Goal: Transaction & Acquisition: Download file/media

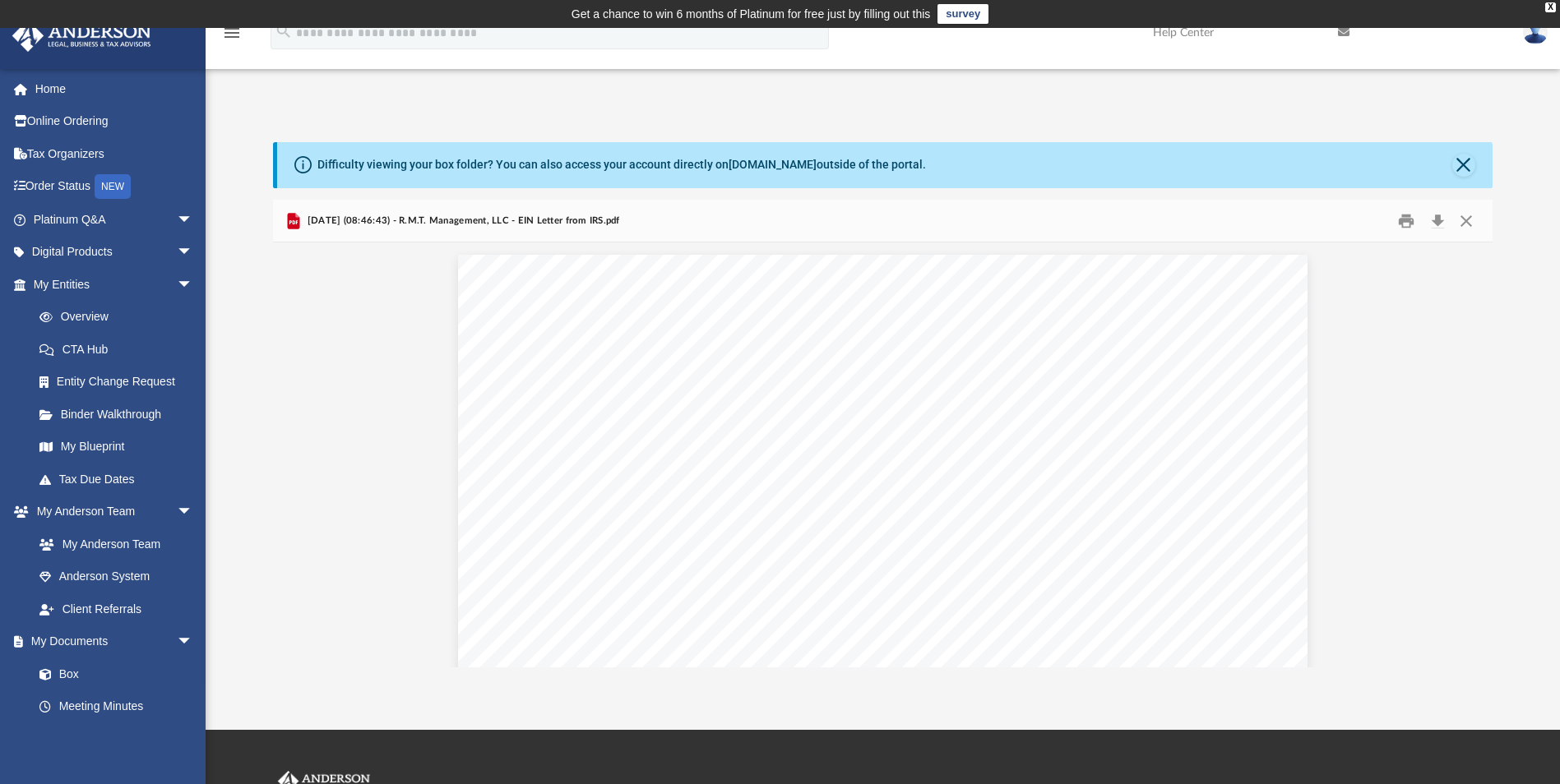
scroll to position [362, 1207]
click at [66, 667] on link "Box" at bounding box center [120, 674] width 195 height 33
click at [64, 669] on link "Box" at bounding box center [120, 674] width 195 height 33
click at [1452, 163] on button "Close" at bounding box center [1463, 165] width 23 height 23
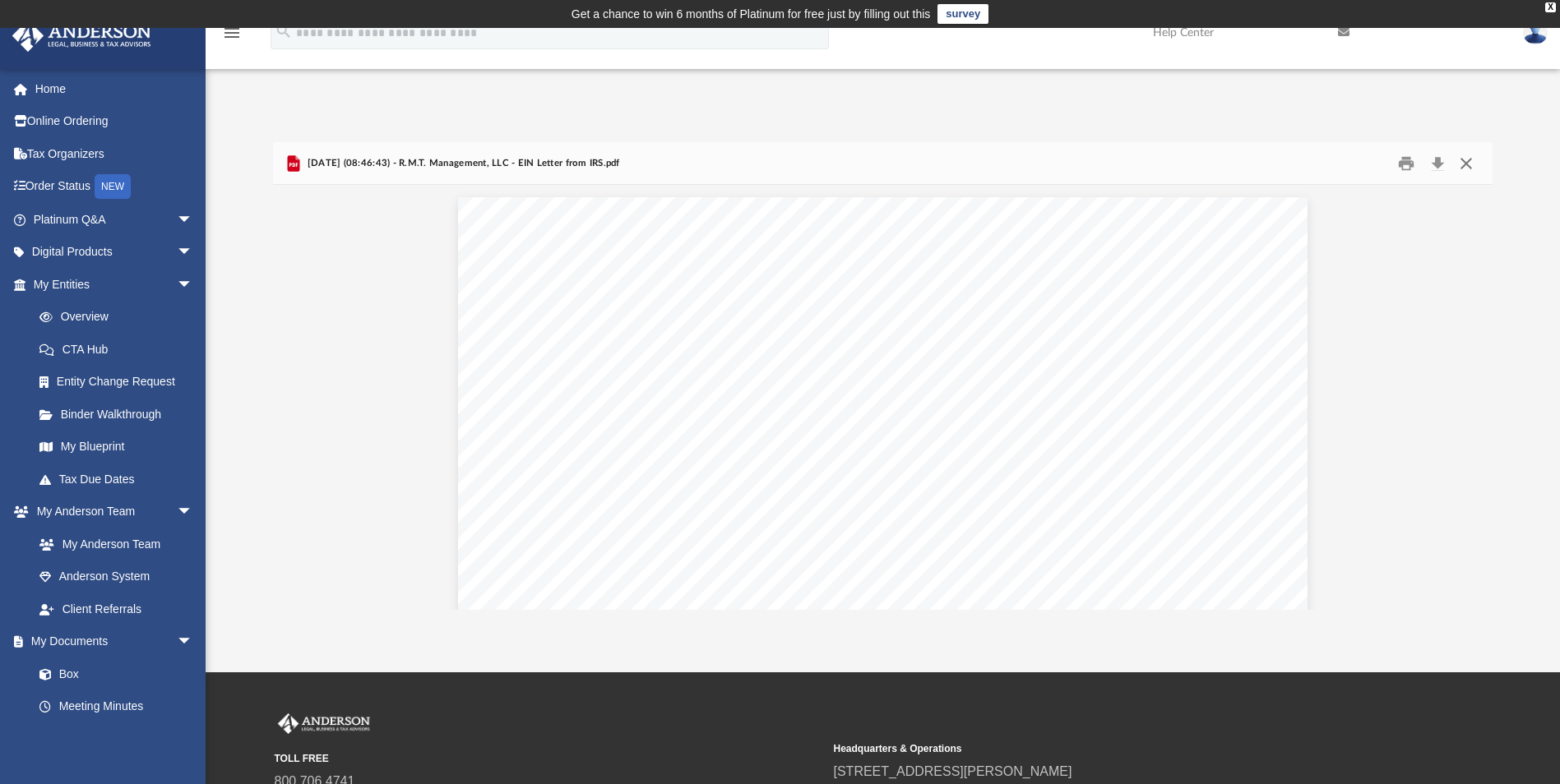
click at [1467, 160] on button "Close" at bounding box center [1465, 163] width 30 height 25
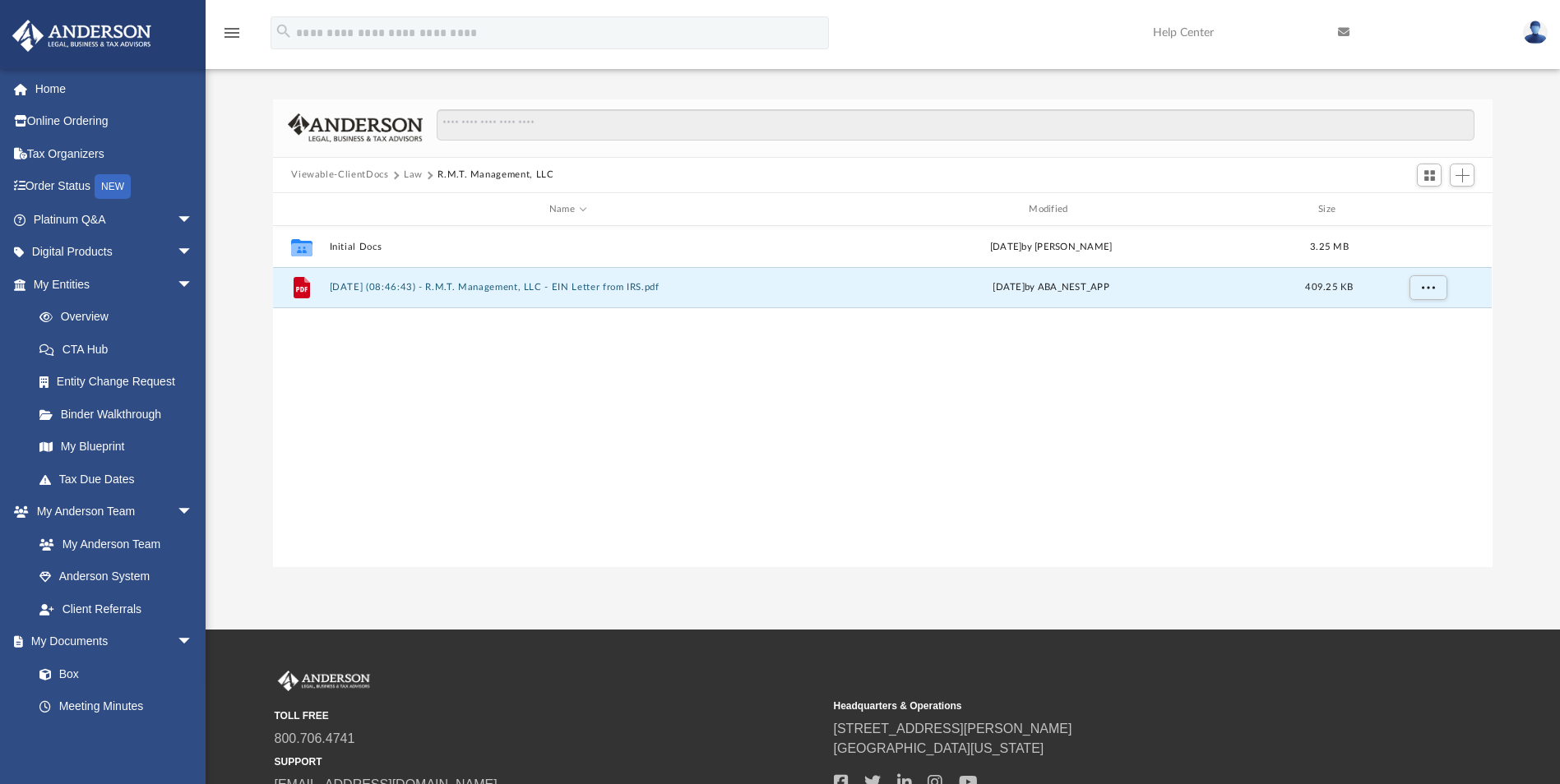
scroll to position [0, 0]
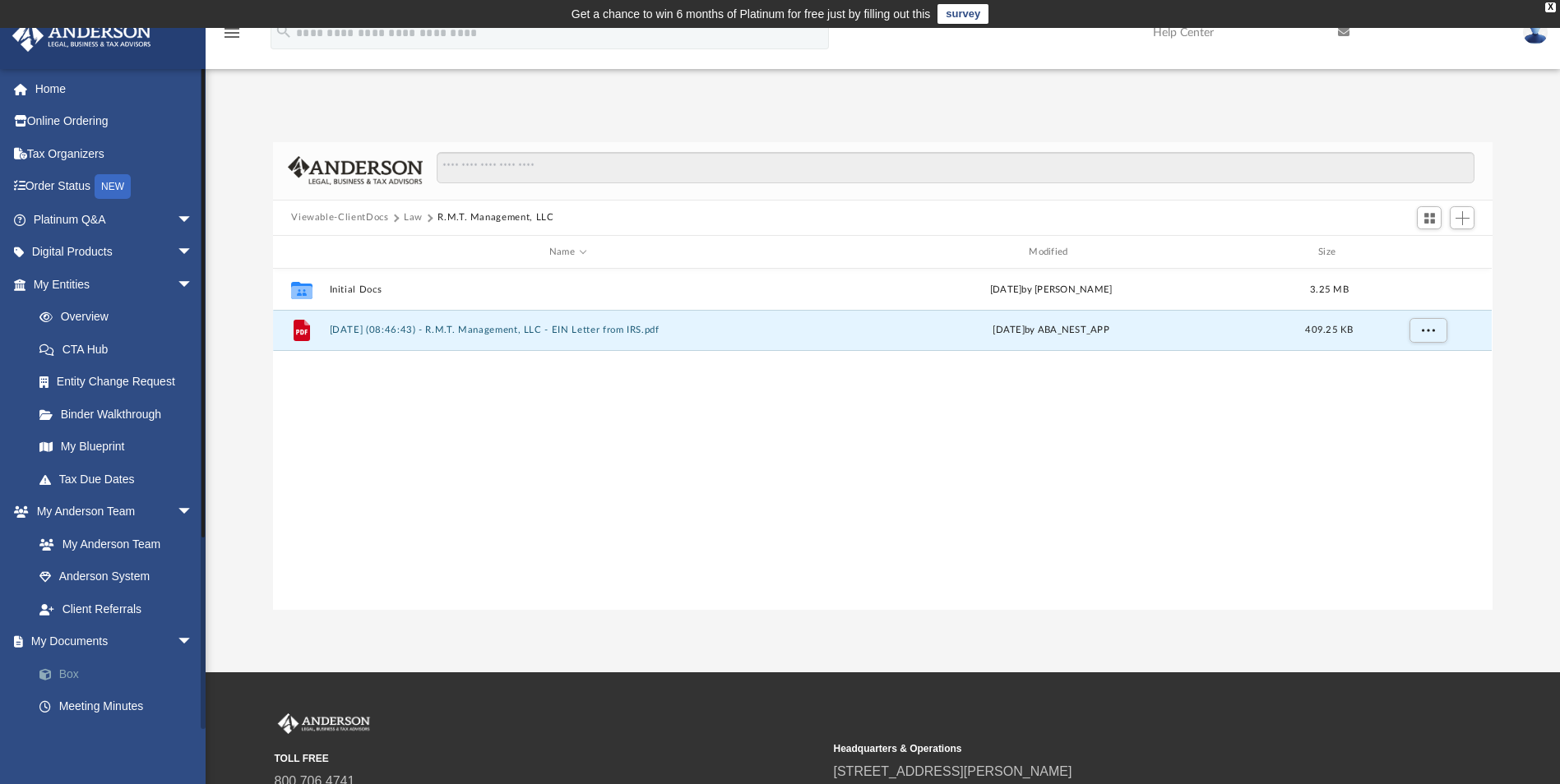
click at [65, 672] on link "Box" at bounding box center [120, 674] width 195 height 33
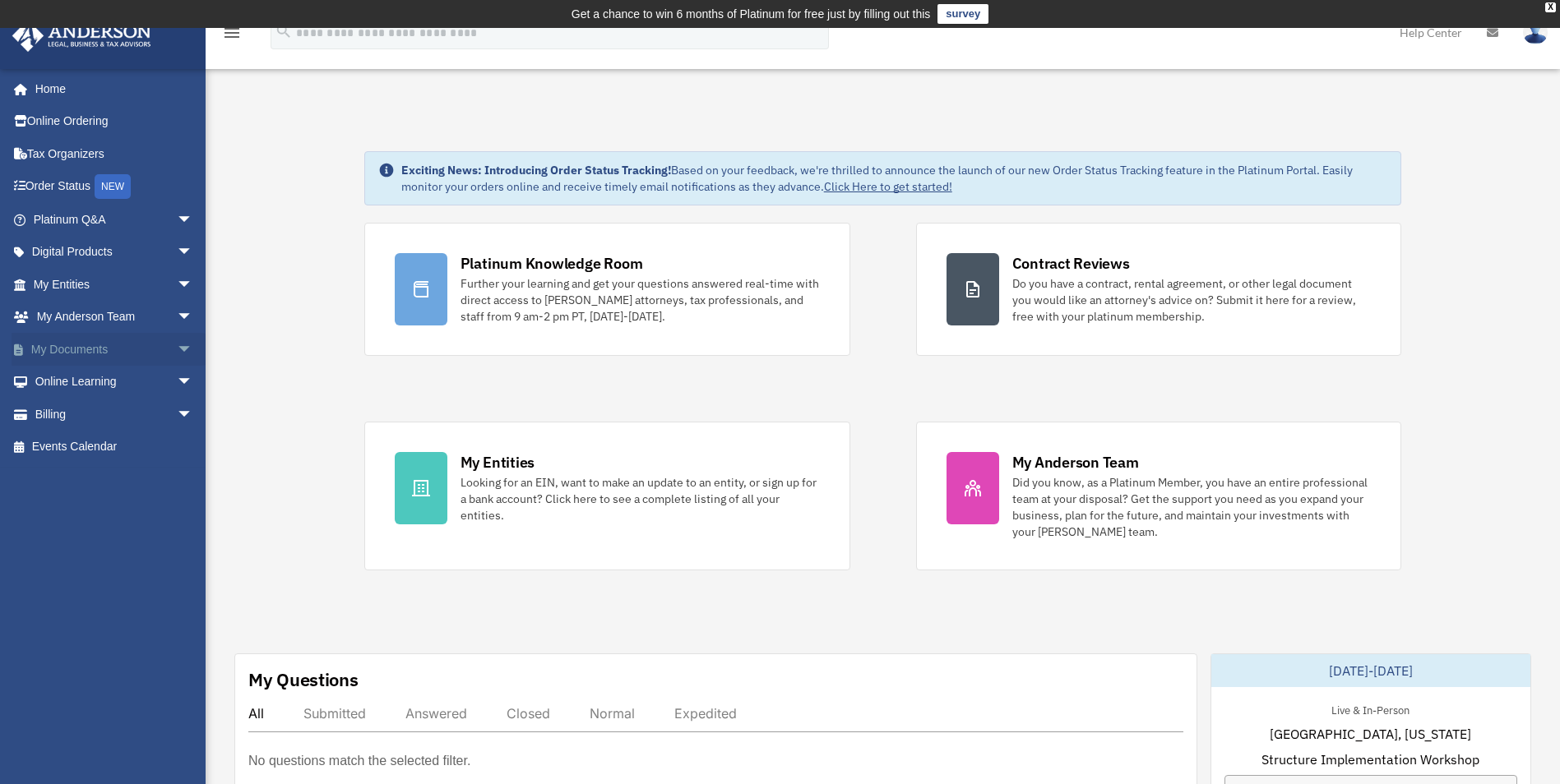
click at [81, 346] on link "My Documents arrow_drop_down" at bounding box center [115, 349] width 206 height 33
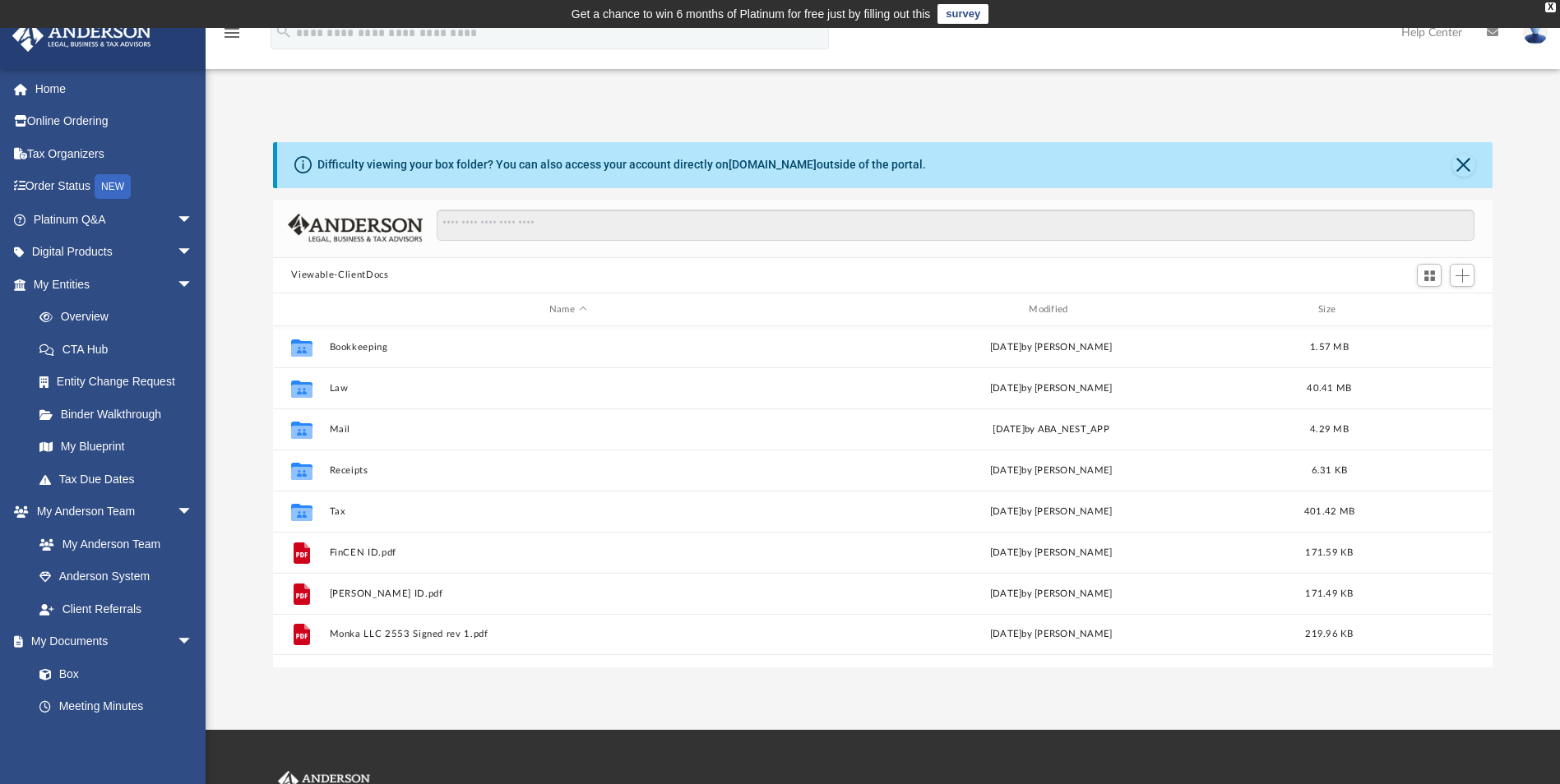
scroll to position [362, 1207]
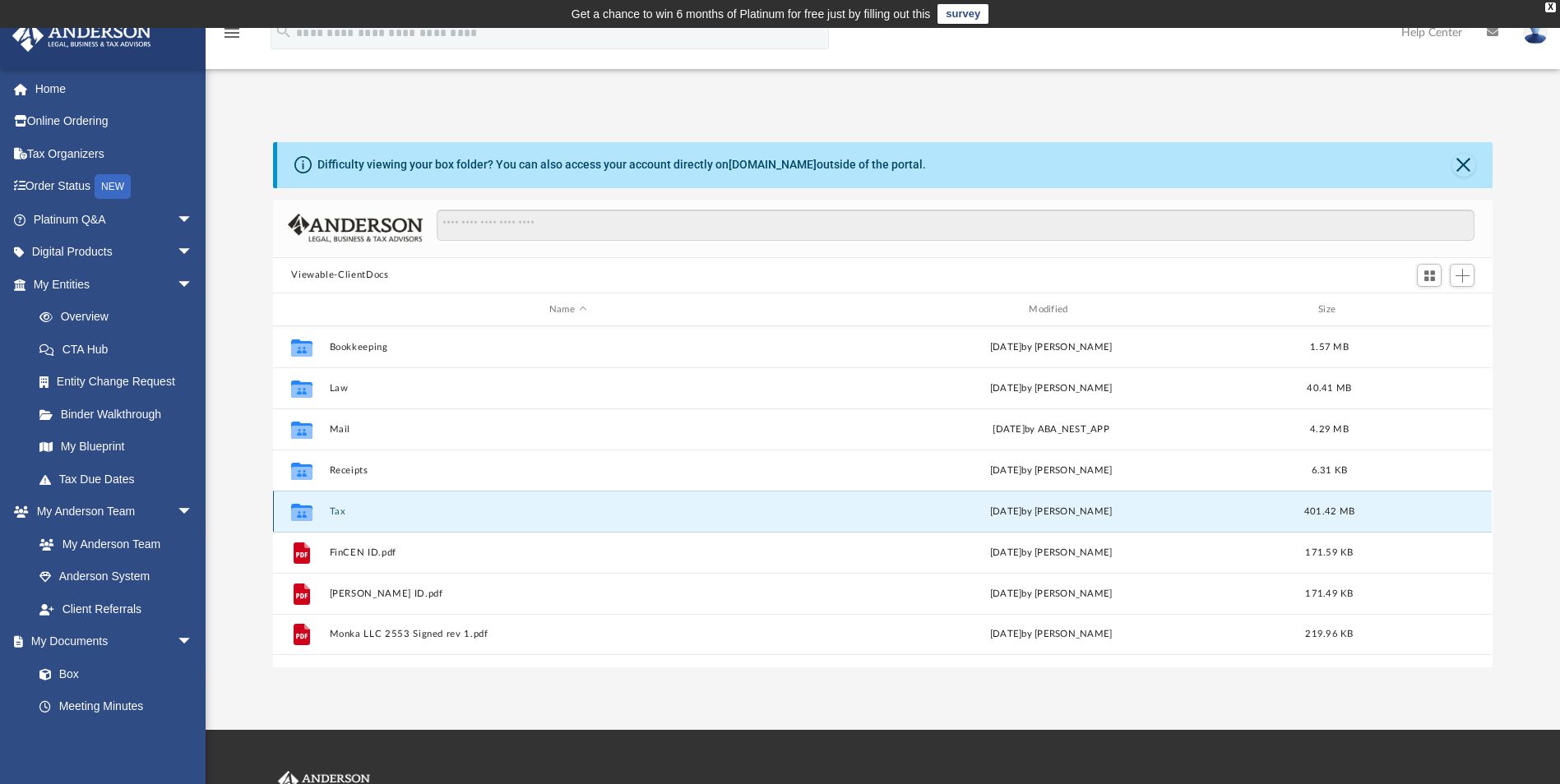
click at [334, 511] on button "Tax" at bounding box center [568, 512] width 476 height 11
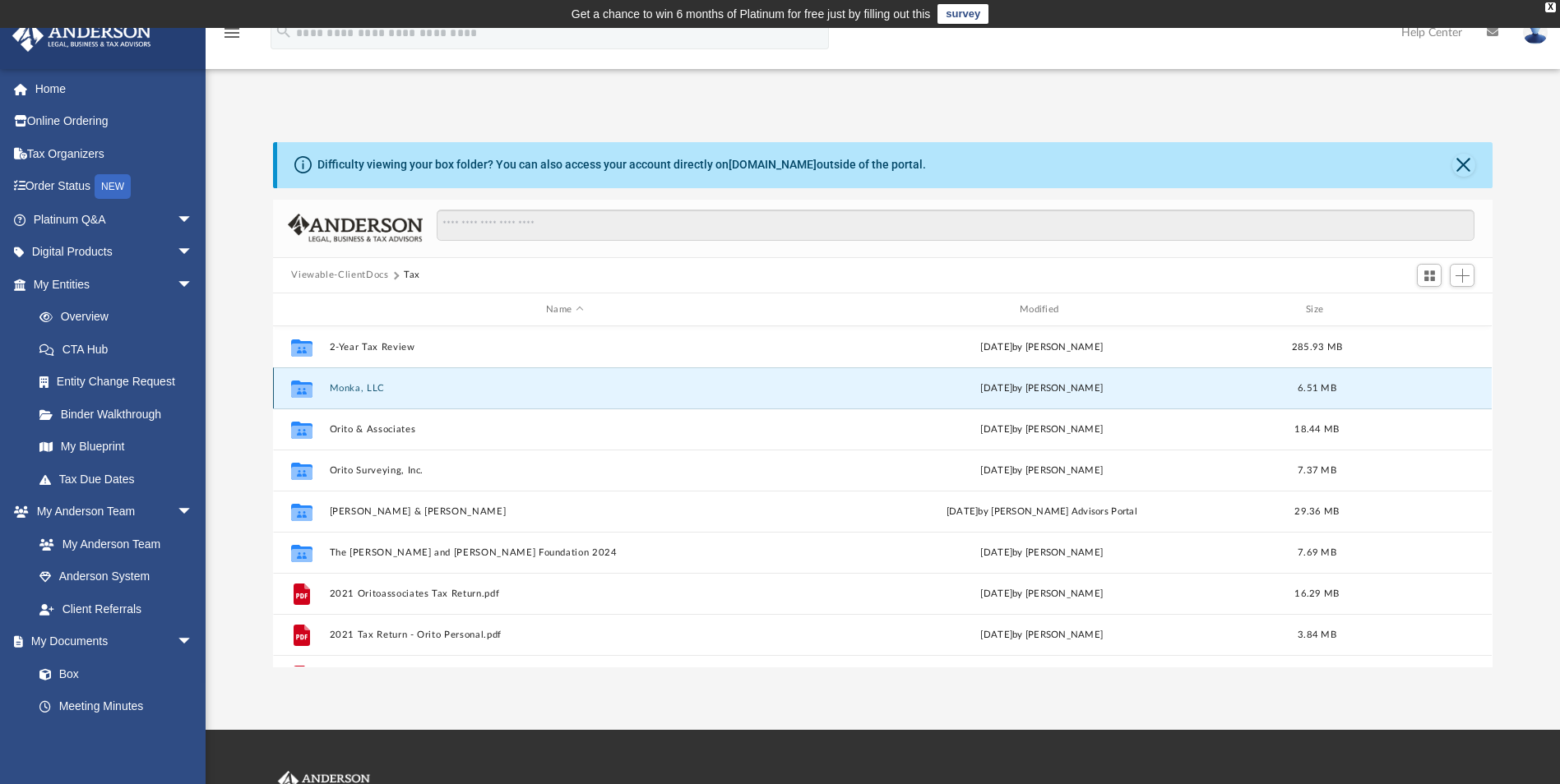
click at [353, 386] on button "Monka, LLC" at bounding box center [565, 388] width 470 height 11
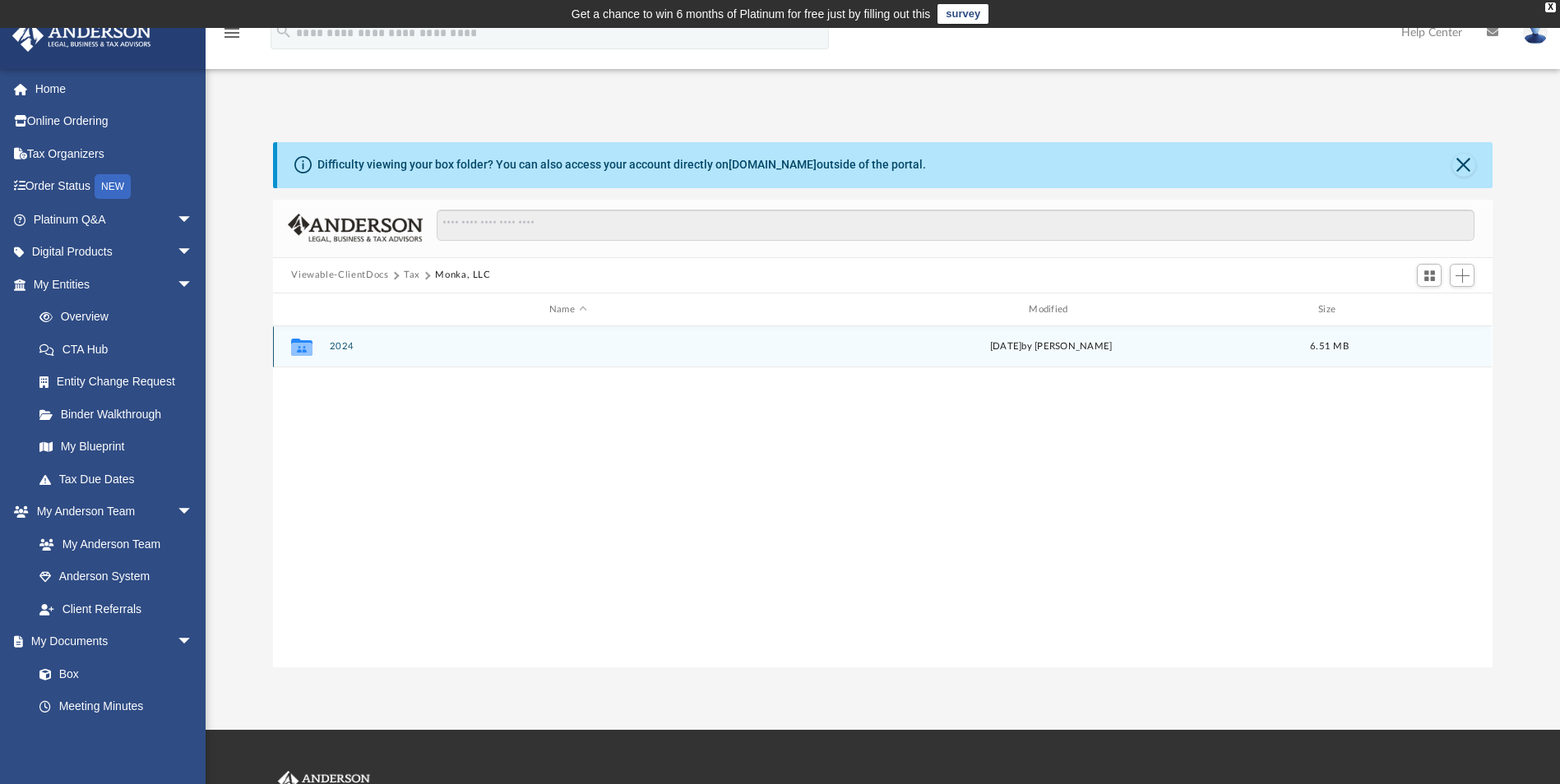
click at [345, 349] on button "2024" at bounding box center [568, 347] width 476 height 11
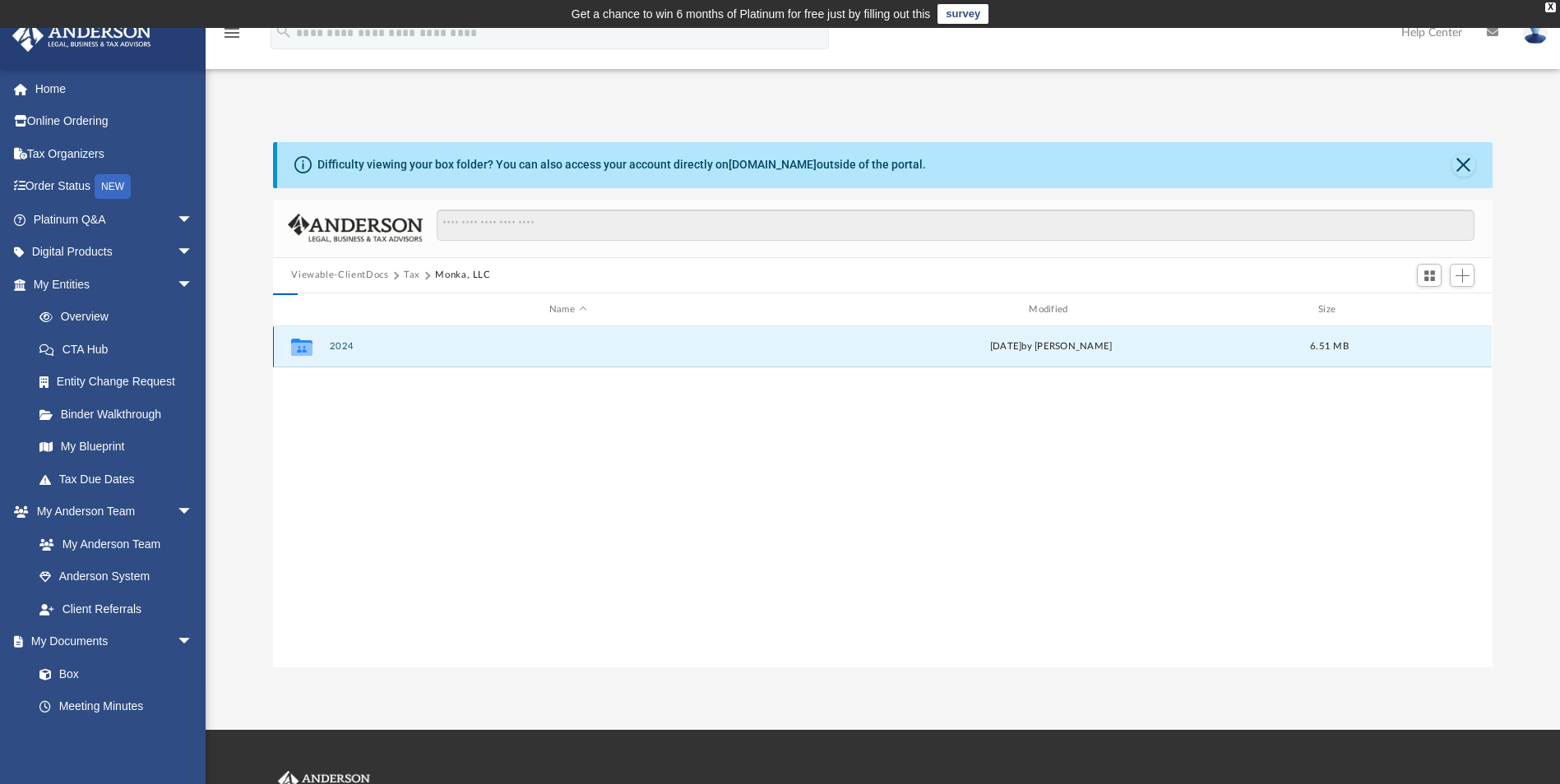
click at [345, 349] on button "2024" at bounding box center [568, 347] width 476 height 11
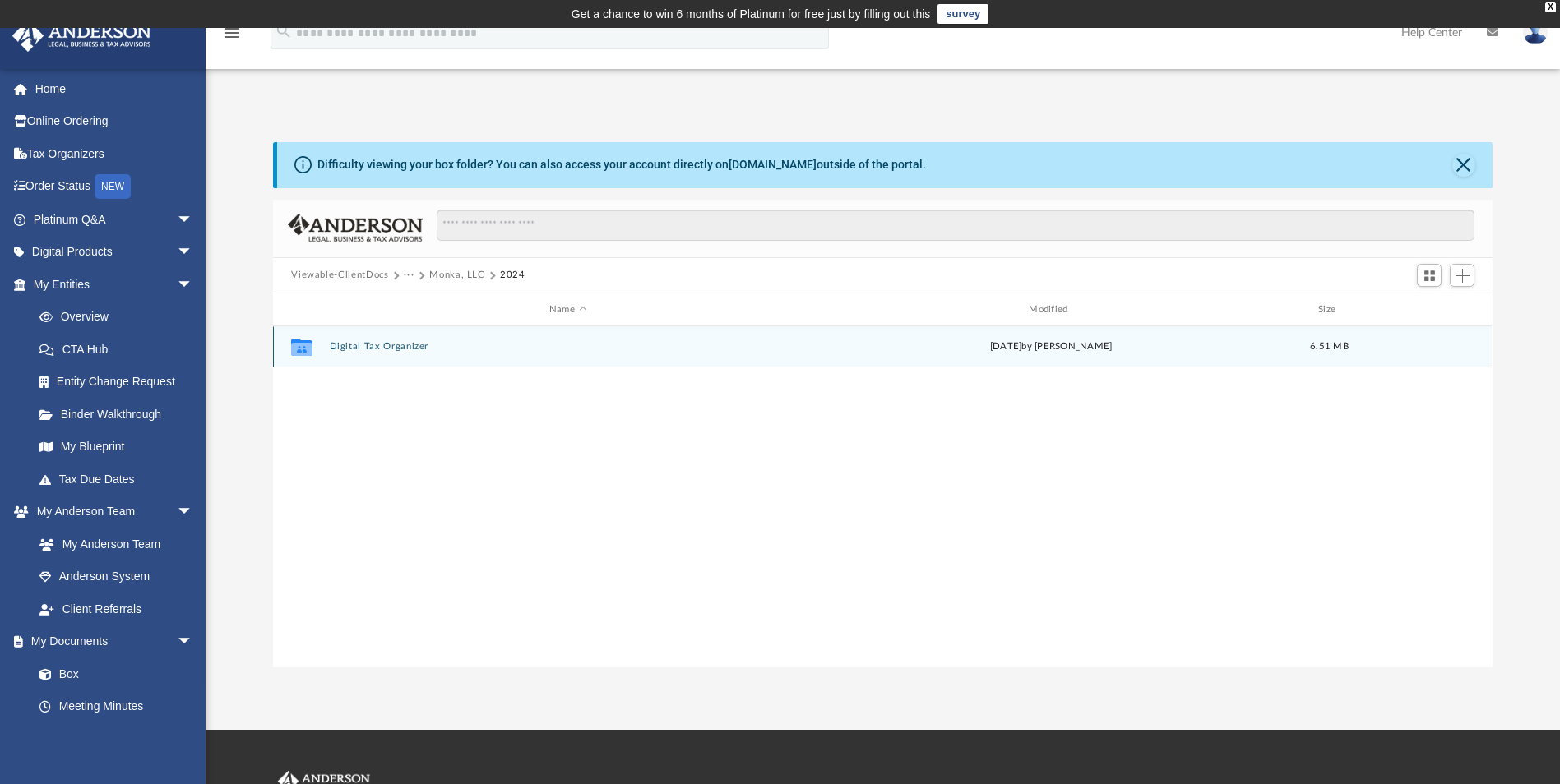
click at [345, 349] on button "Digital Tax Organizer" at bounding box center [568, 347] width 476 height 11
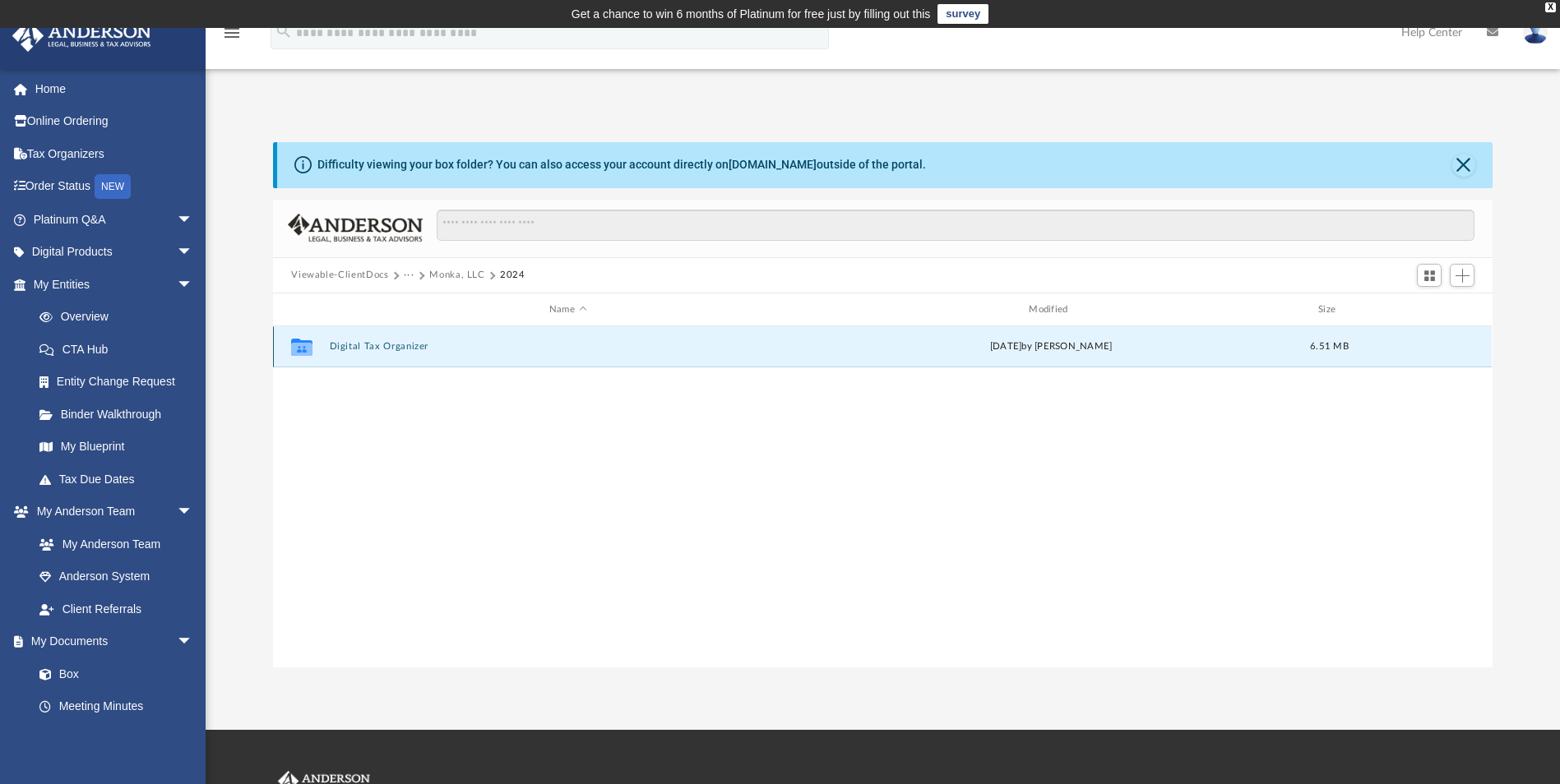
click at [345, 349] on button "Digital Tax Organizer" at bounding box center [568, 347] width 476 height 11
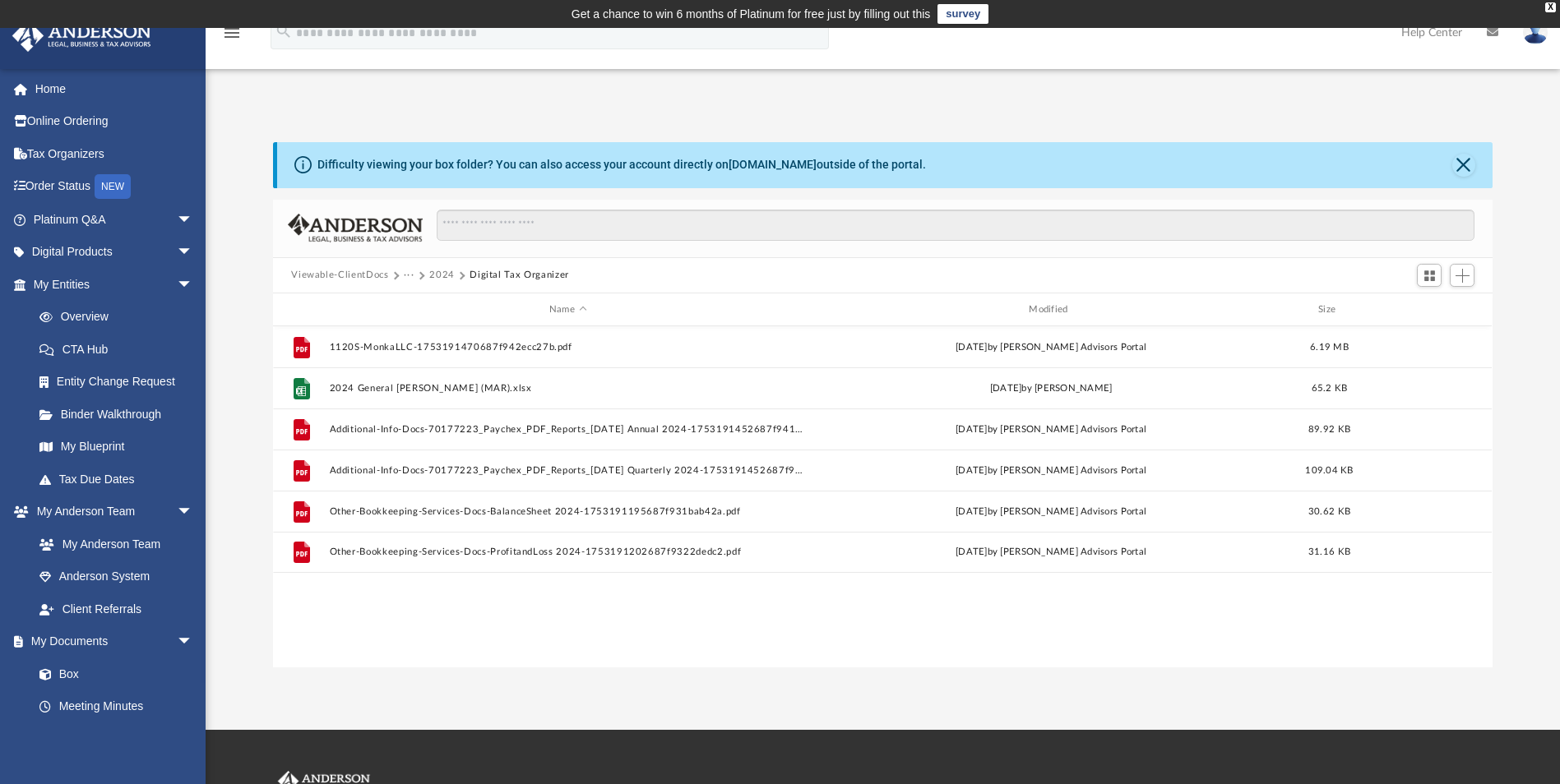
click at [341, 277] on button "Viewable-ClientDocs" at bounding box center [339, 275] width 97 height 14
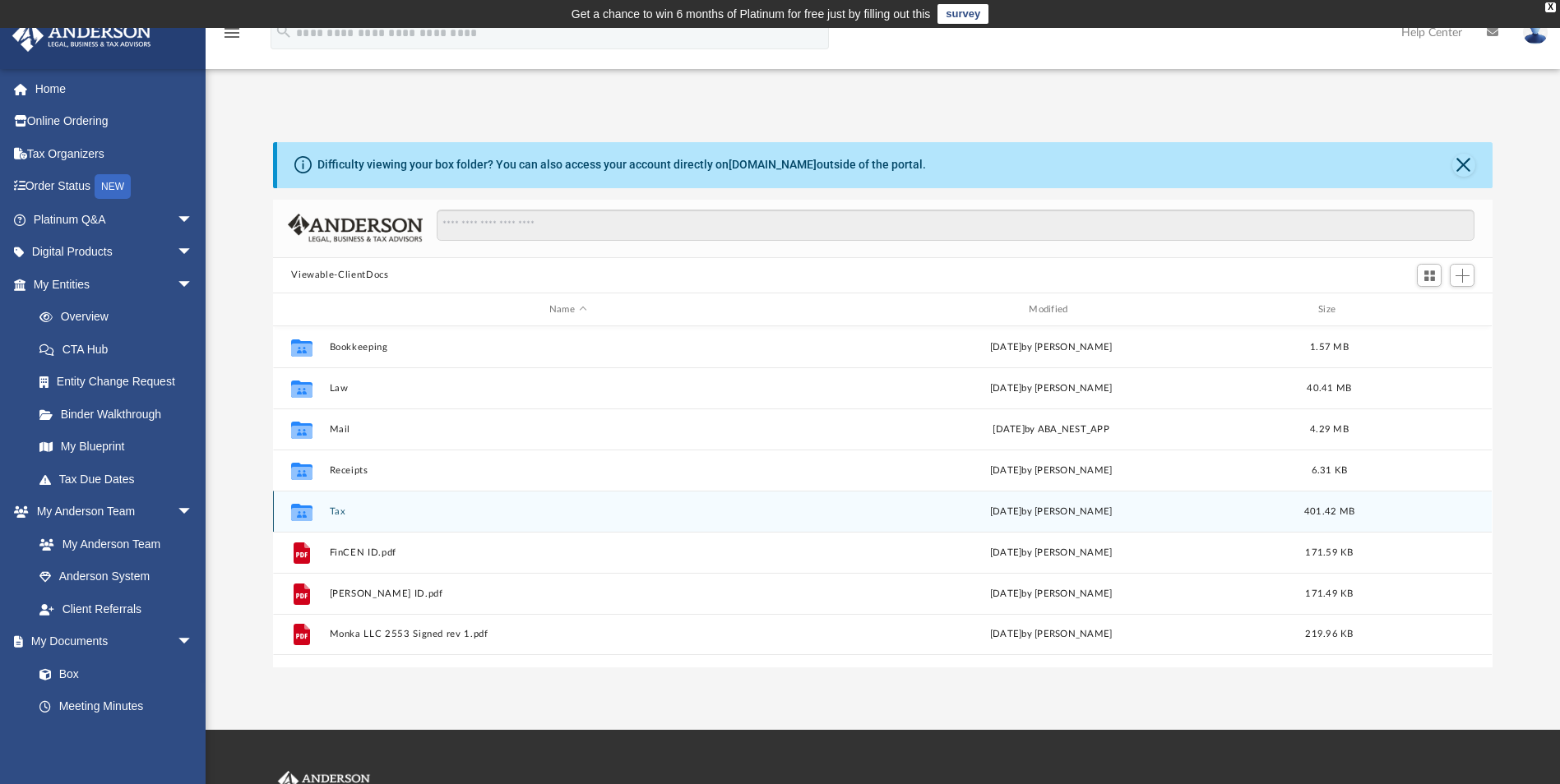
click at [337, 507] on button "Tax" at bounding box center [568, 512] width 476 height 11
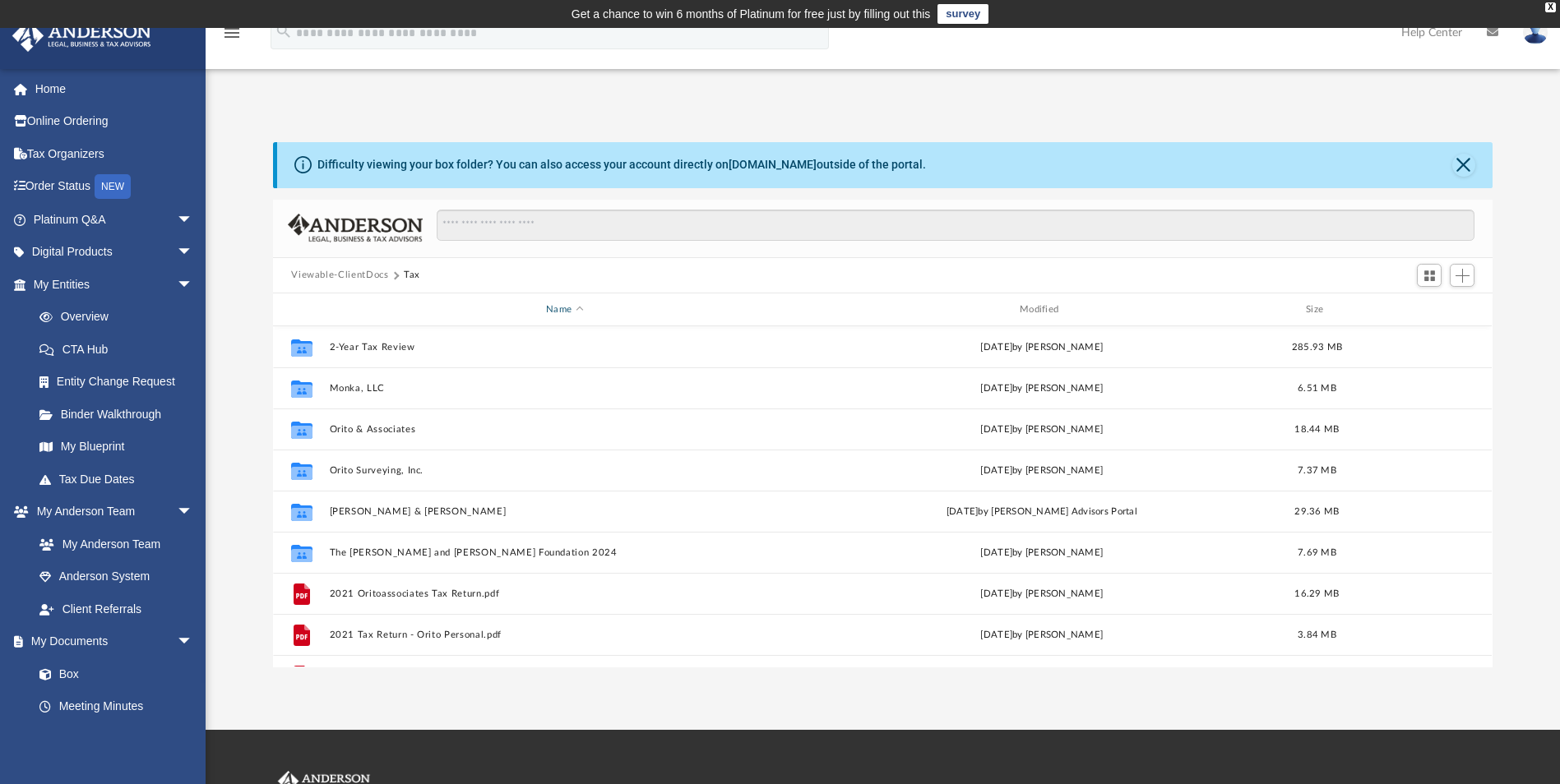
click at [581, 309] on span "Name" at bounding box center [580, 310] width 7 height 7
click at [1194, 127] on div "Difficulty viewing your box folder? You can also access your account directly o…" at bounding box center [882, 387] width 1354 height 560
click at [1456, 171] on button "Close" at bounding box center [1463, 165] width 23 height 23
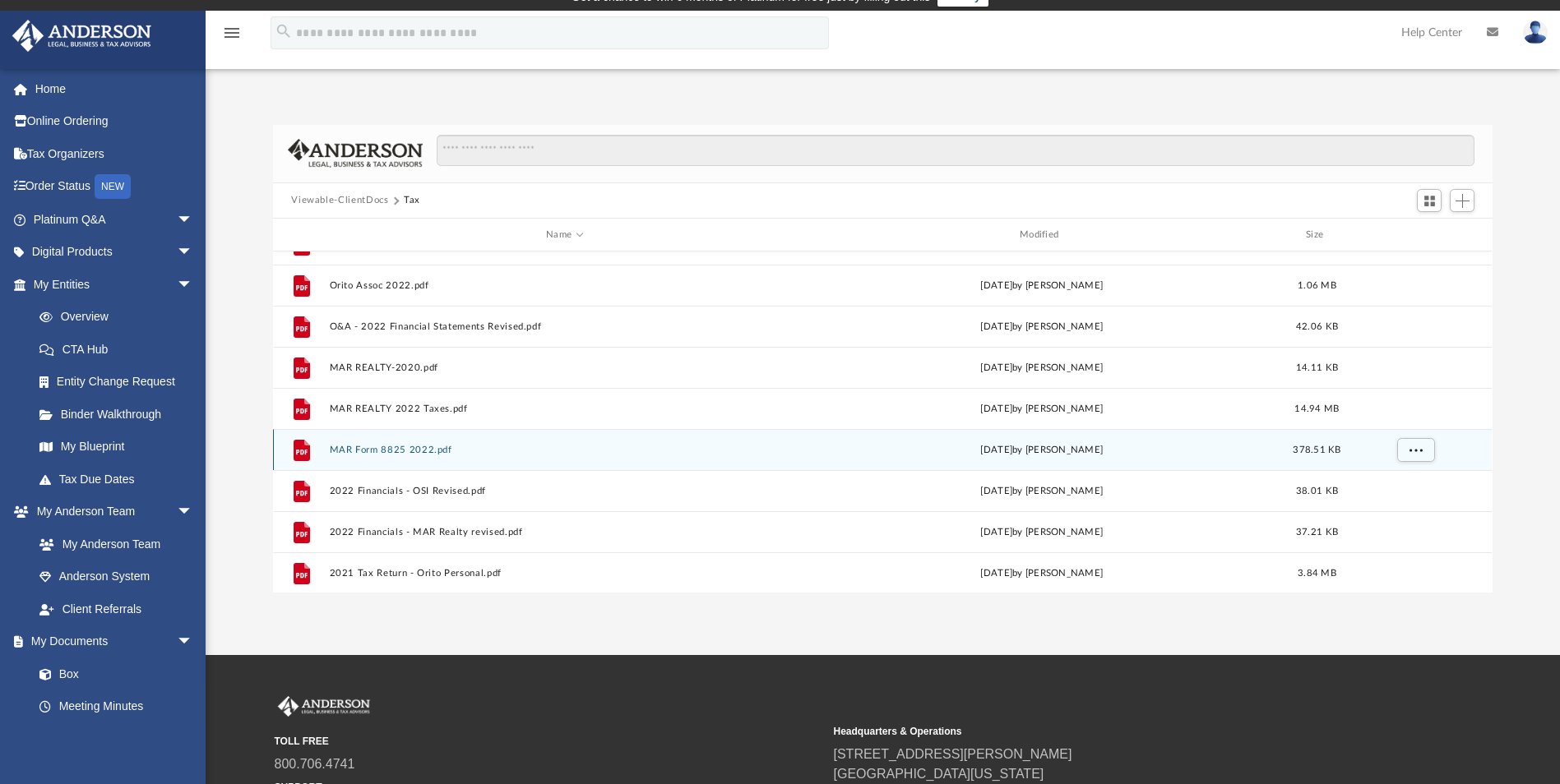
scroll to position [317, 0]
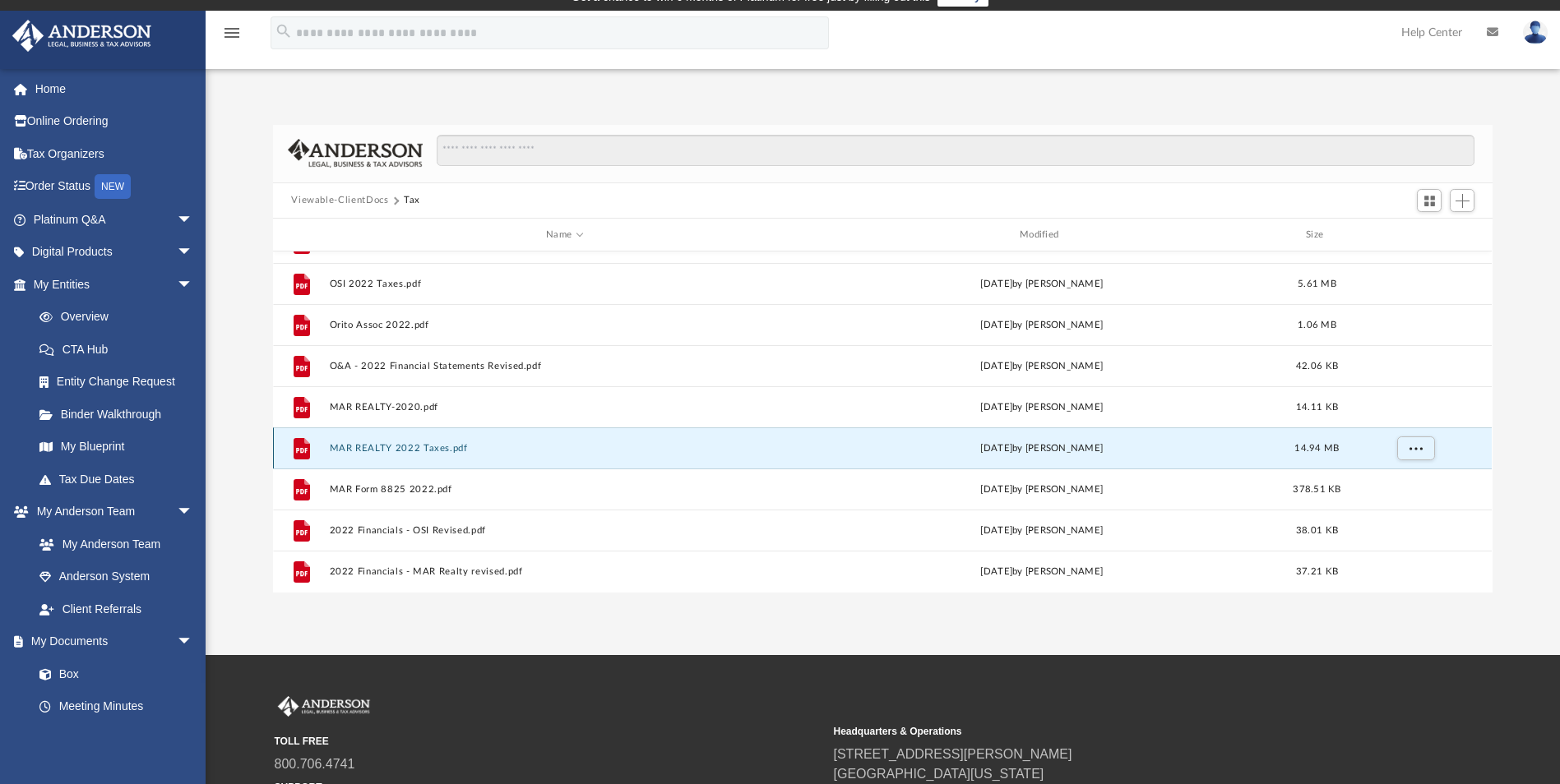
click at [376, 450] on button "MAR REALTY 2022 Taxes.pdf" at bounding box center [565, 448] width 470 height 11
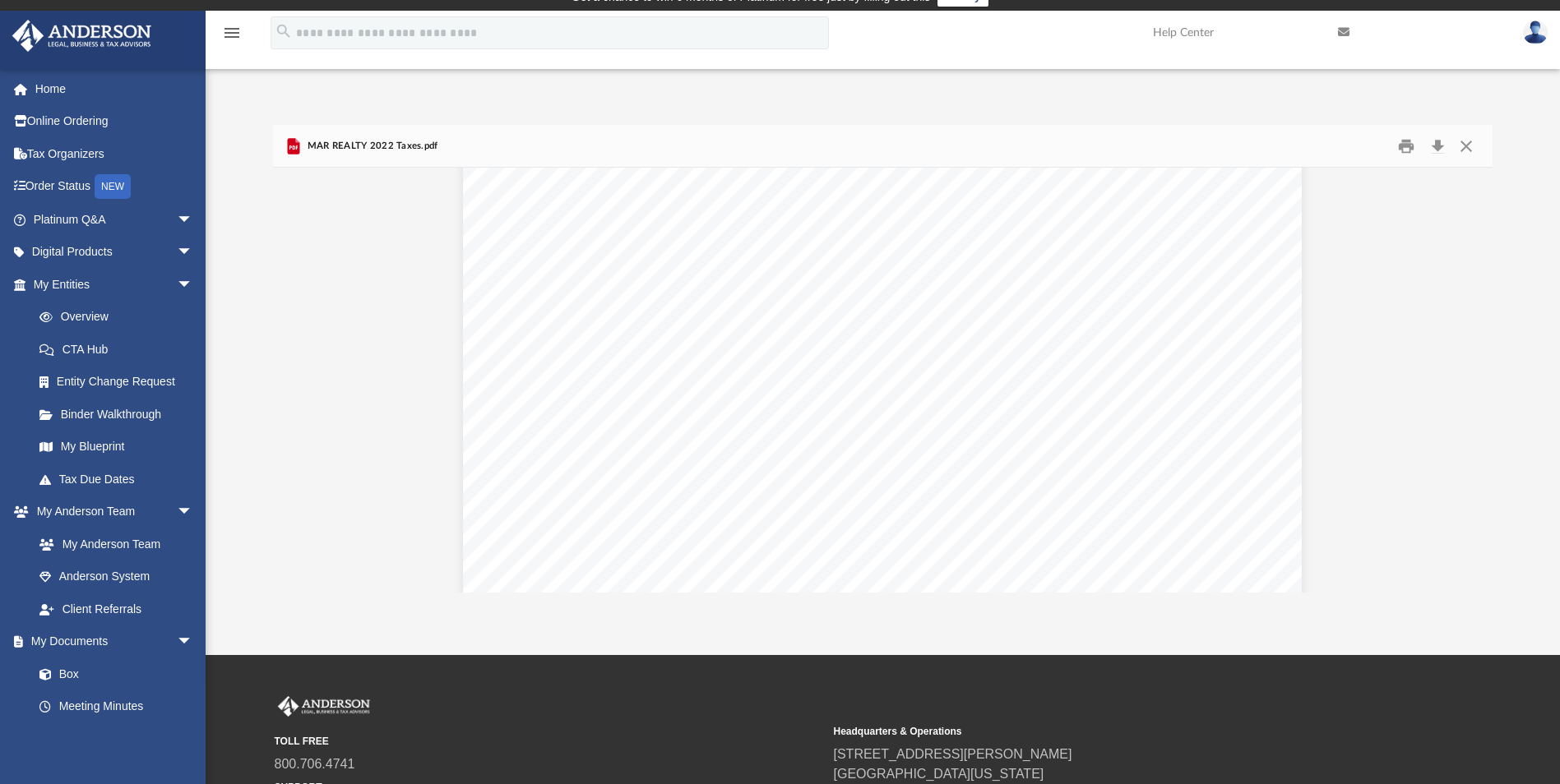
scroll to position [82, 0]
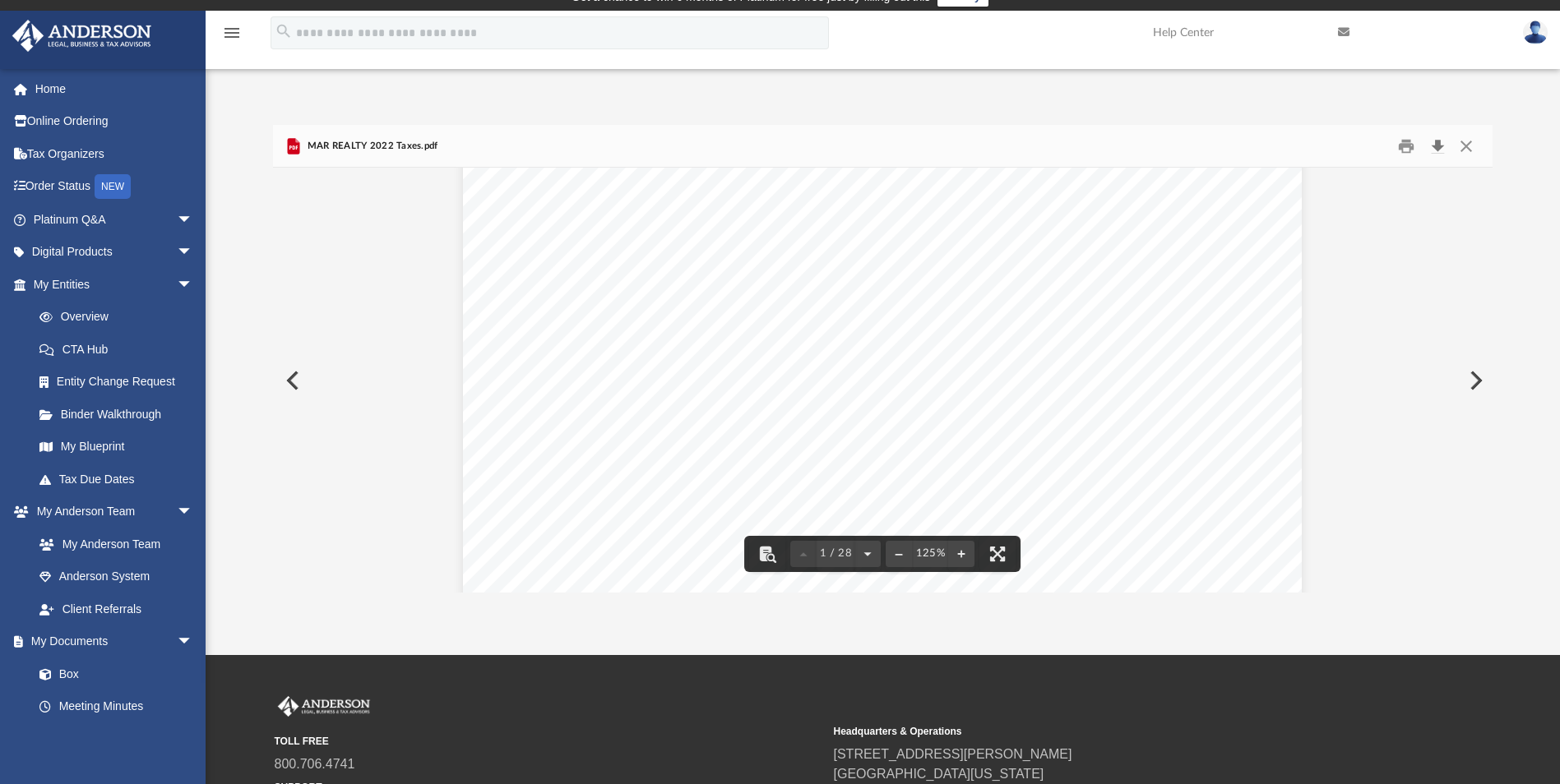
click at [1431, 146] on button "Download" at bounding box center [1436, 145] width 30 height 25
